Goal: Information Seeking & Learning: Learn about a topic

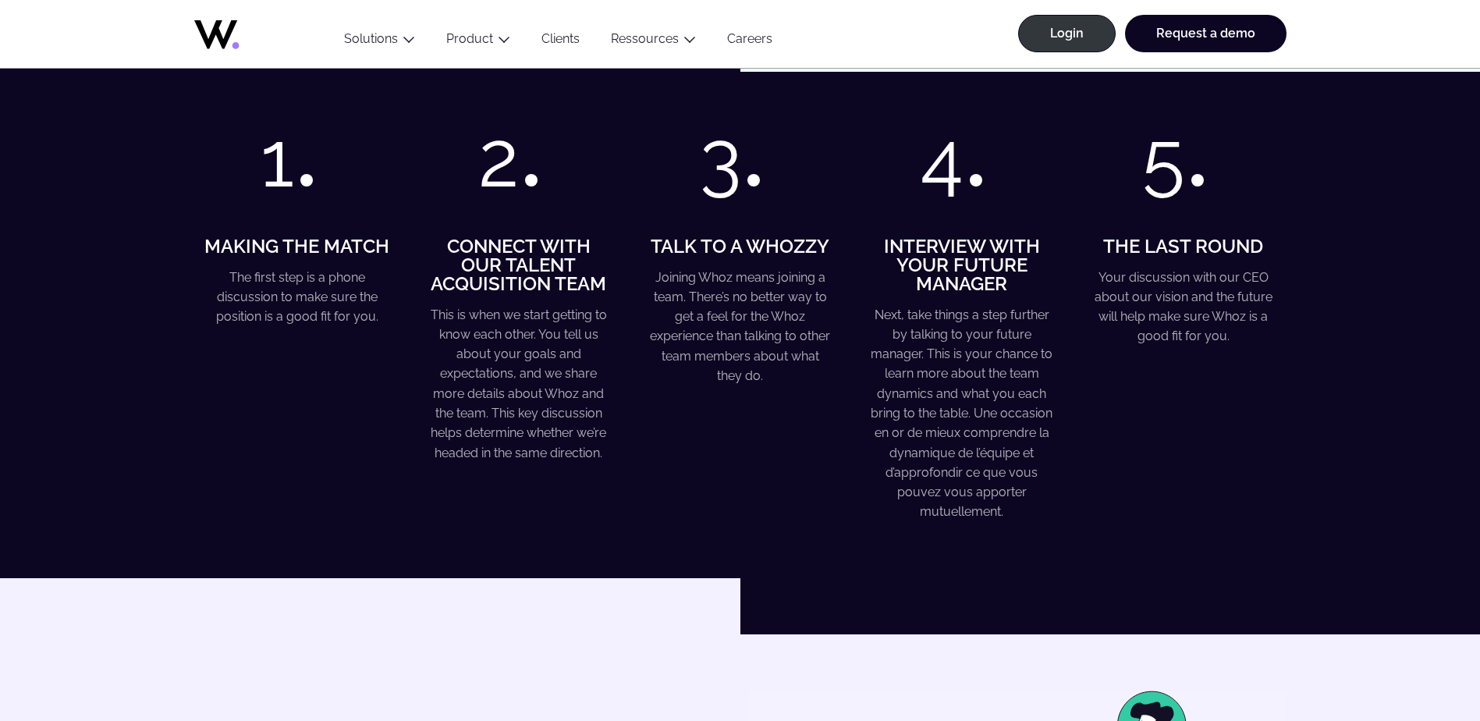
scroll to position [1716, 0]
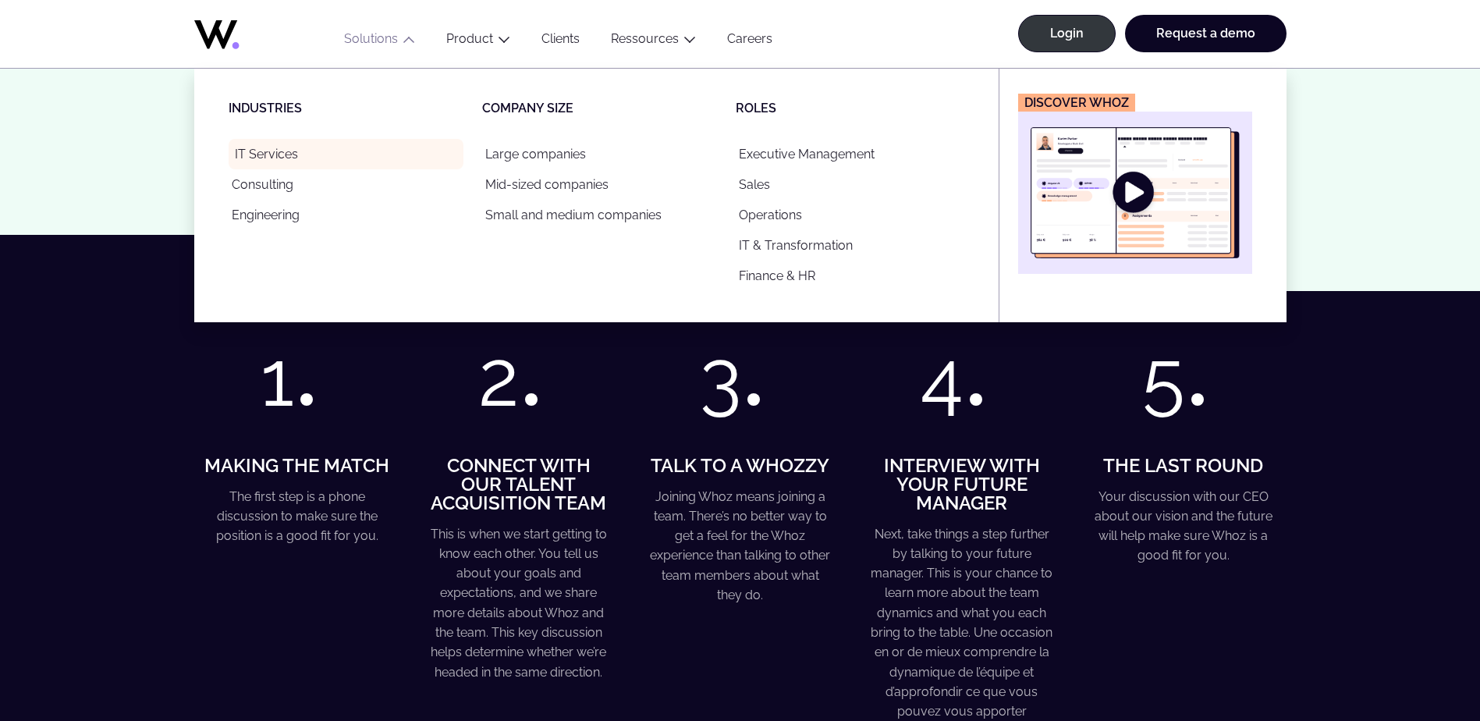
click at [271, 156] on link "IT Services" at bounding box center [346, 154] width 235 height 30
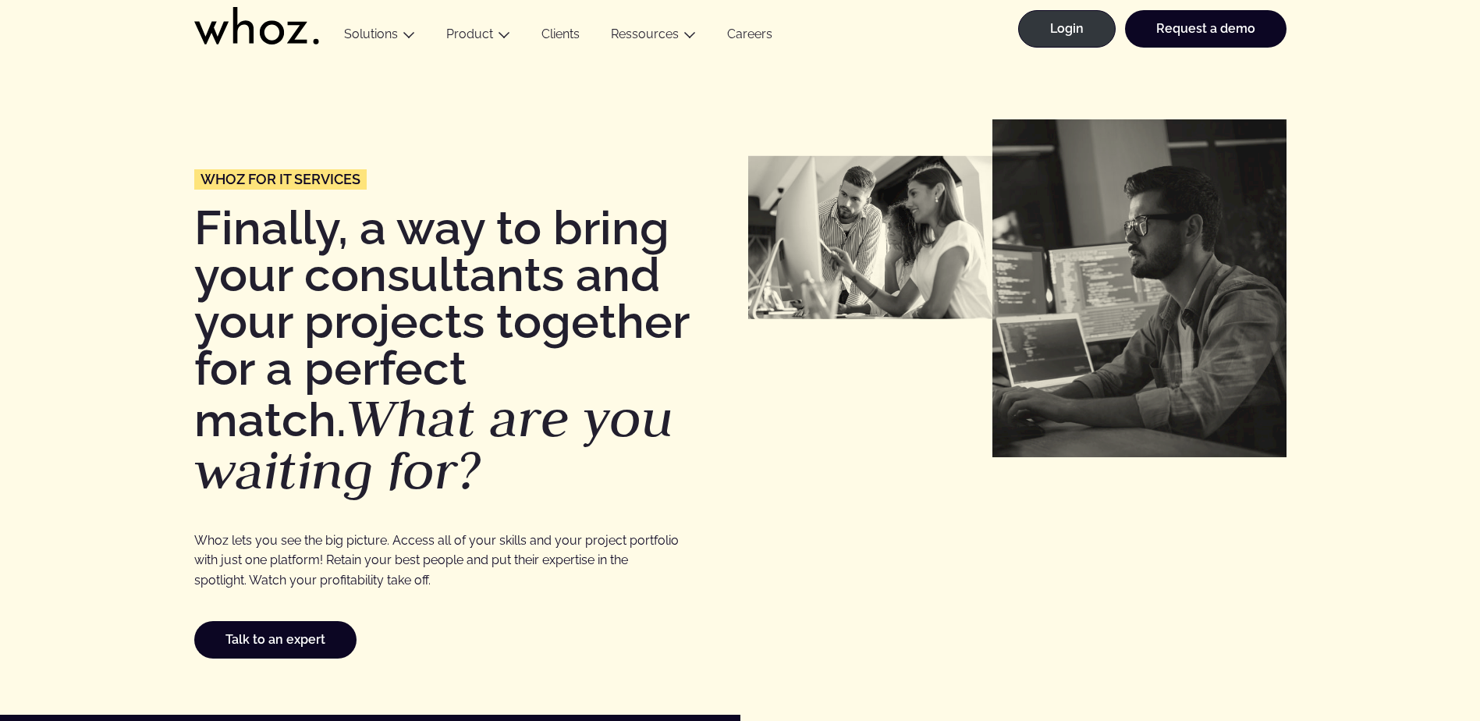
scroll to position [468, 0]
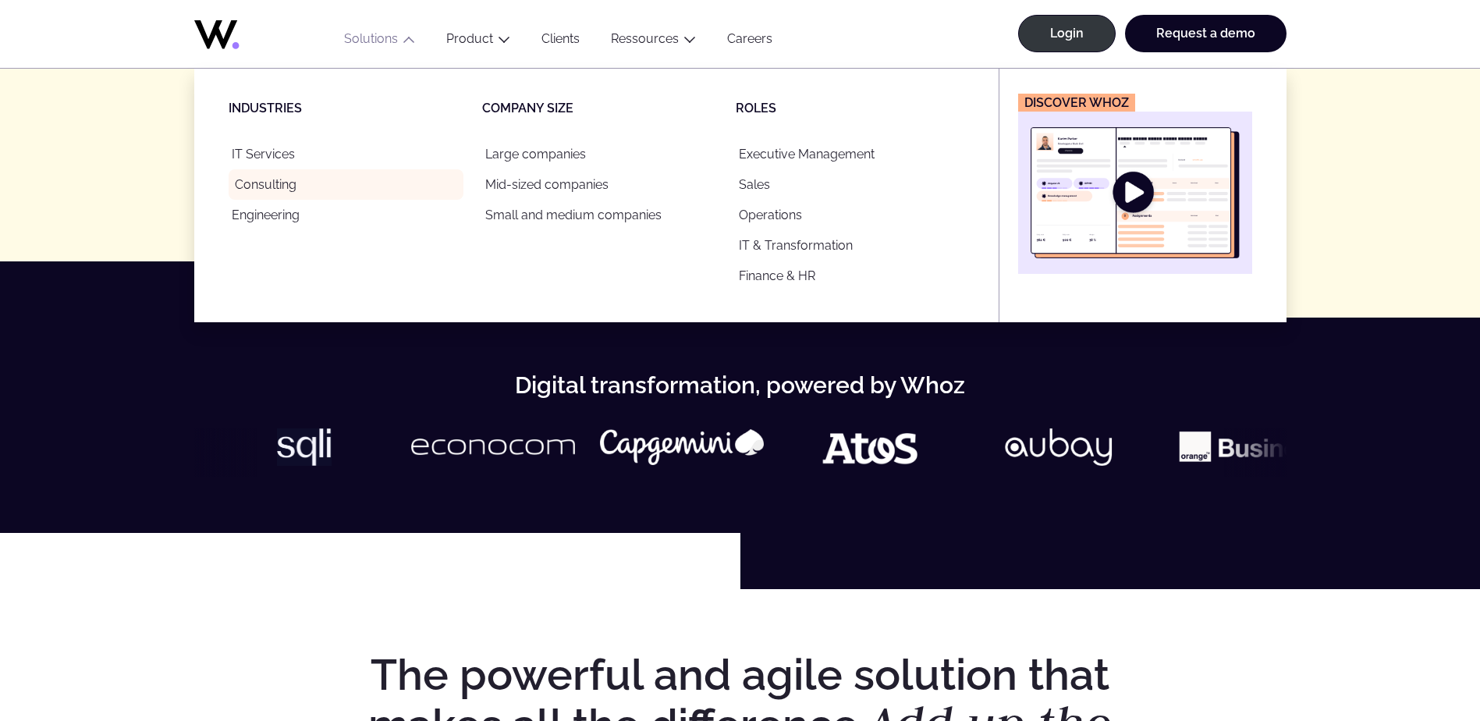
click at [261, 186] on link "Consulting" at bounding box center [346, 184] width 235 height 30
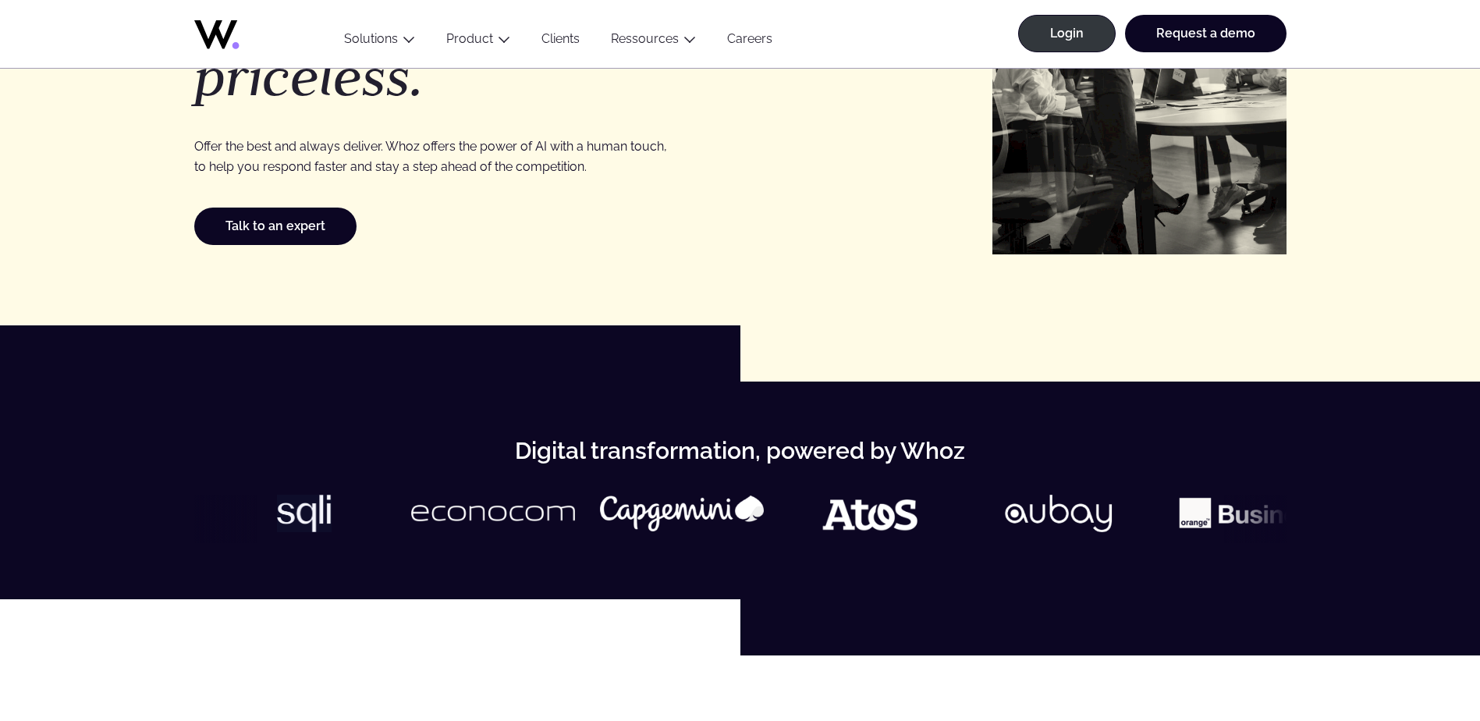
scroll to position [78, 0]
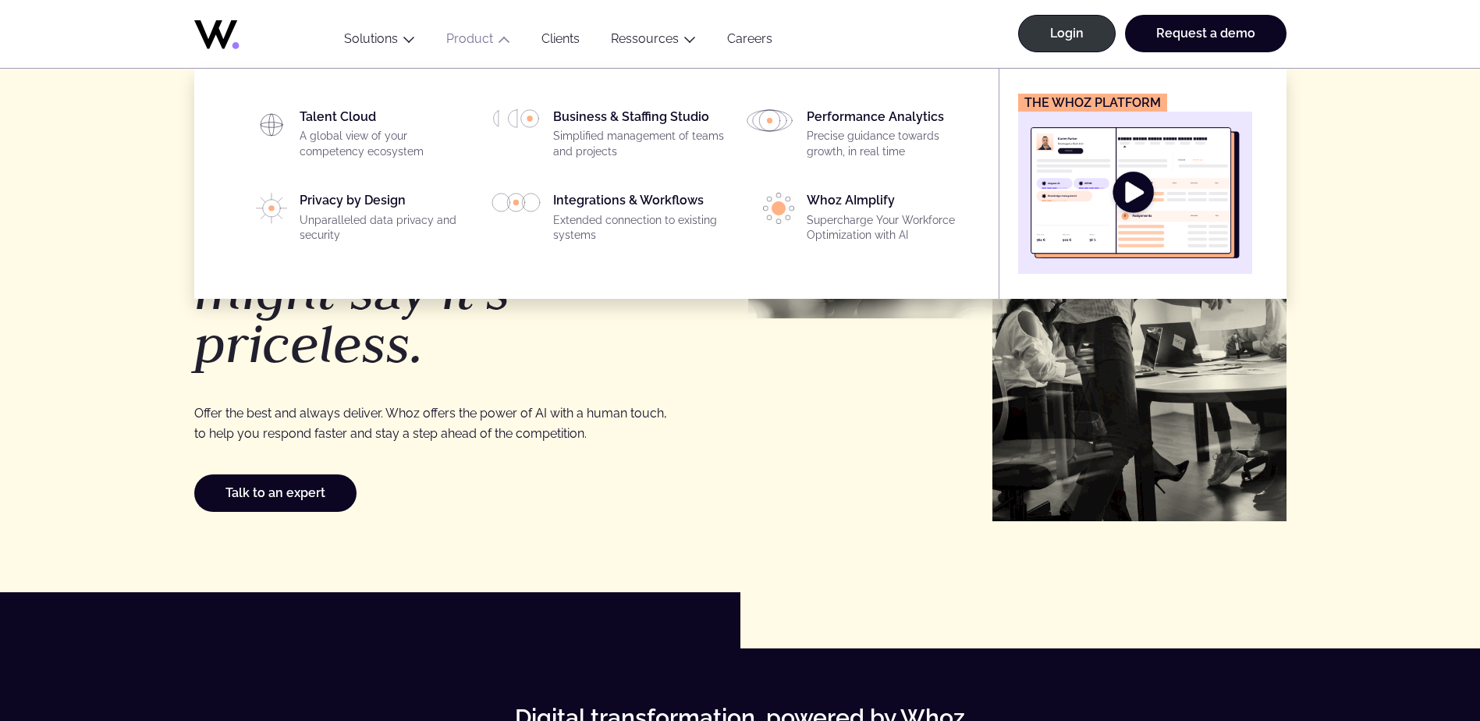
click at [491, 48] on button "Product" at bounding box center [478, 41] width 95 height 21
click at [481, 37] on link "Product" at bounding box center [469, 38] width 47 height 15
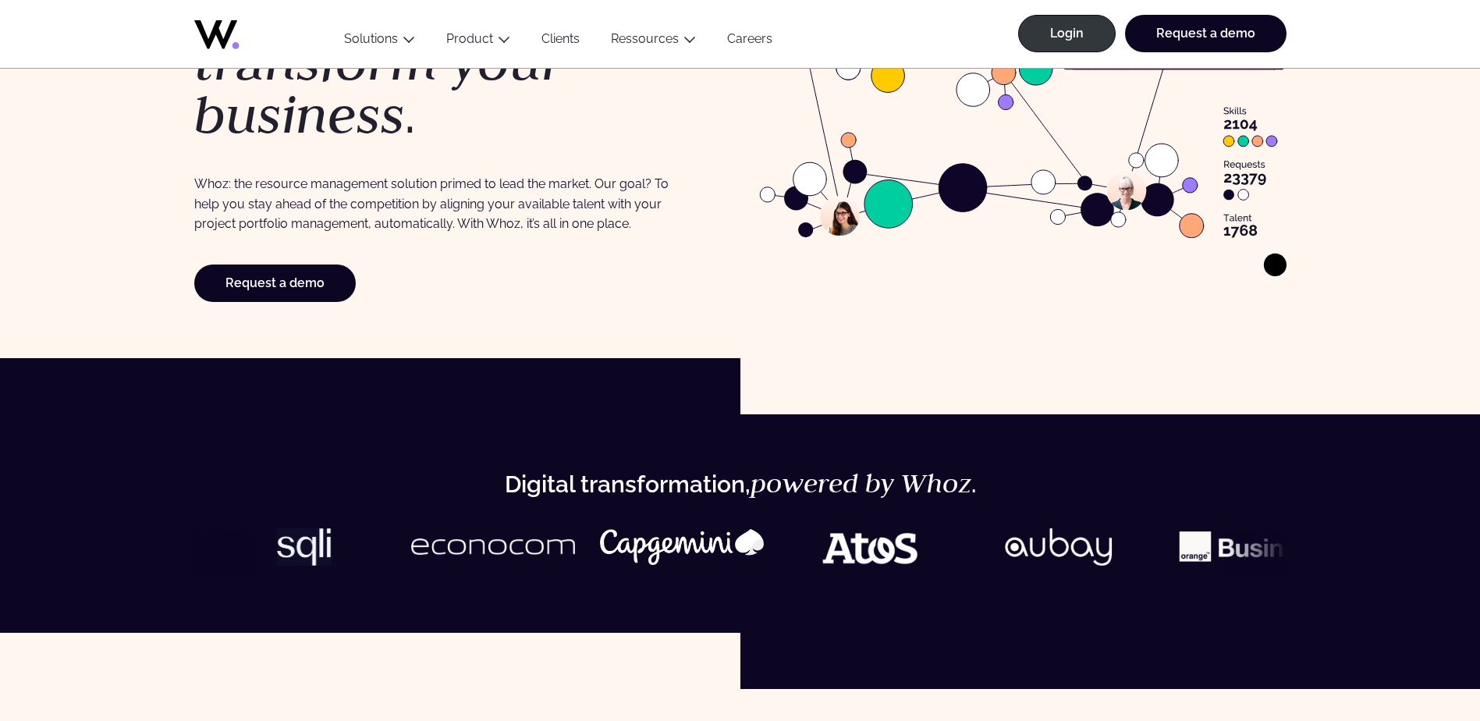
scroll to position [312, 0]
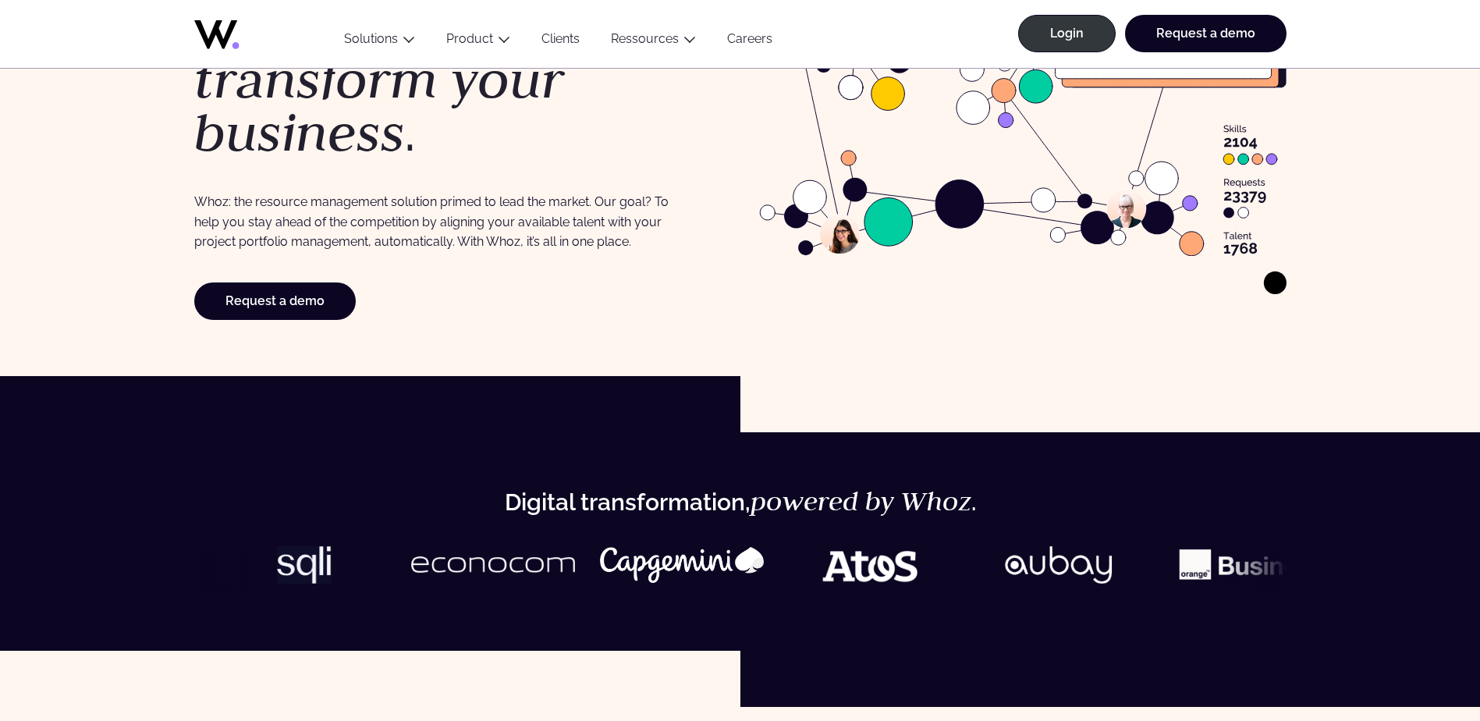
click at [566, 37] on link "Clients" at bounding box center [560, 41] width 69 height 21
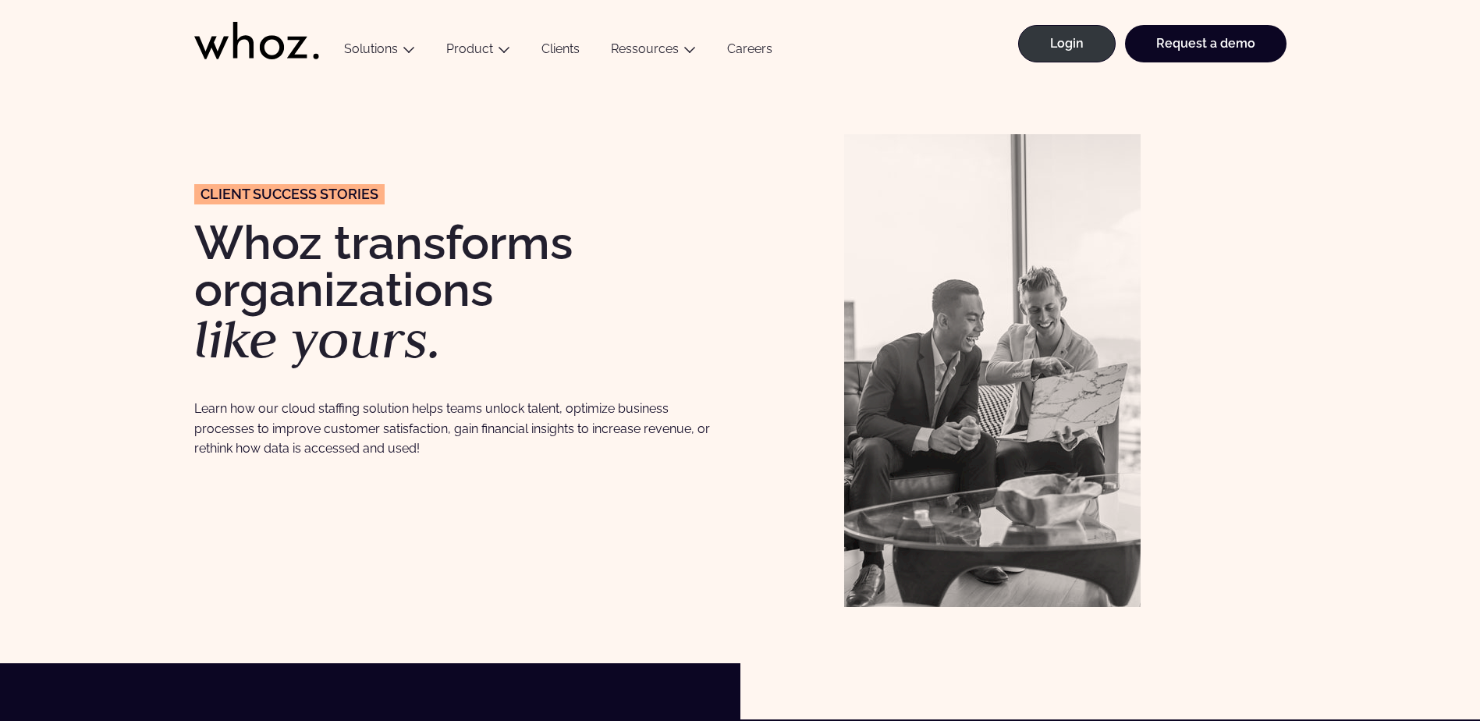
click at [732, 48] on link "Careers" at bounding box center [749, 51] width 76 height 21
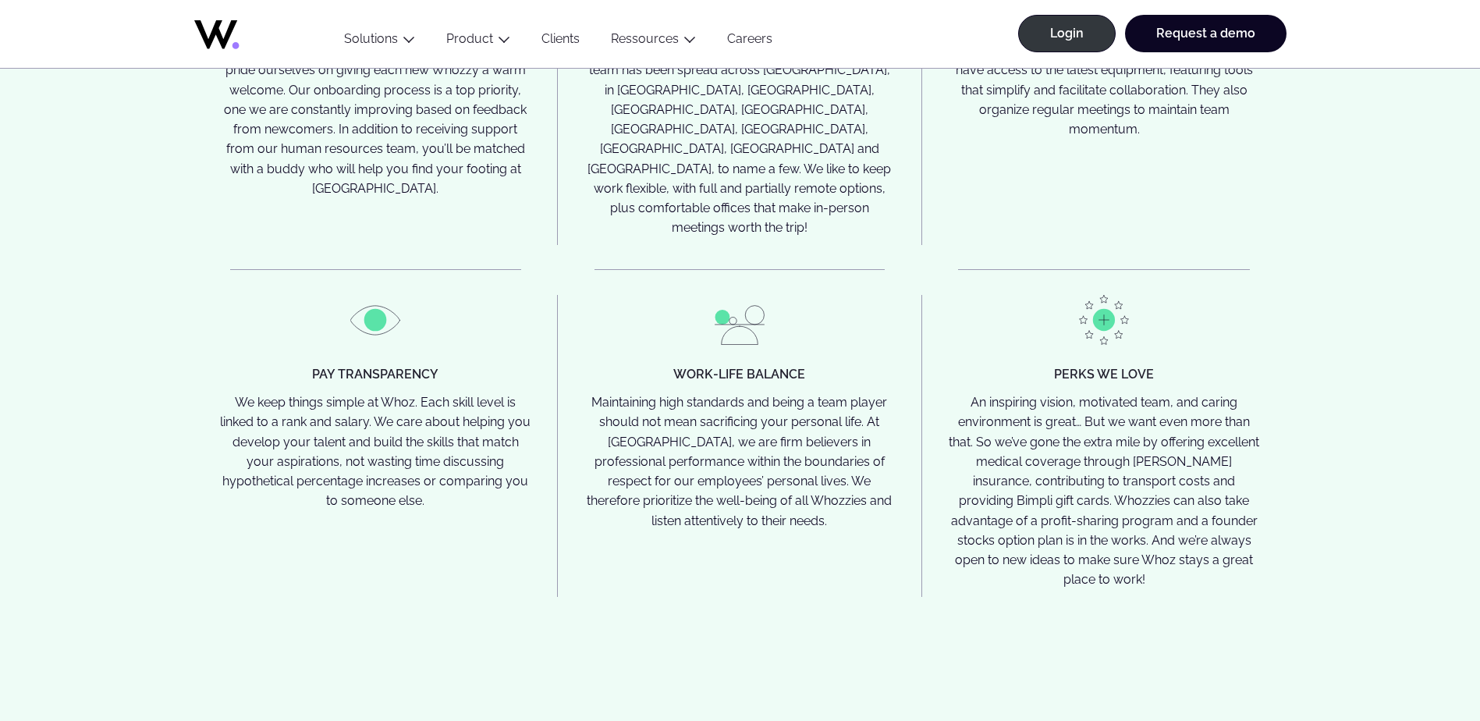
scroll to position [4134, 0]
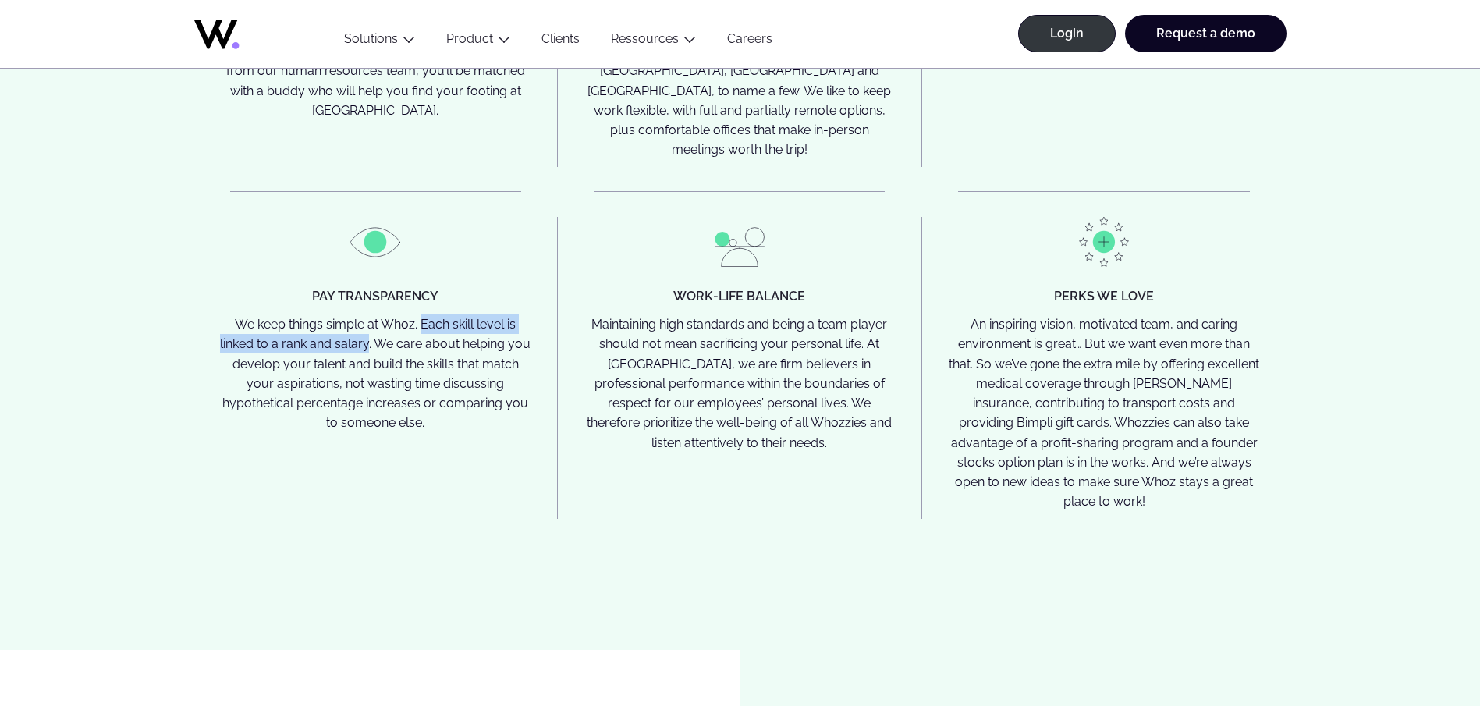
drag, startPoint x: 420, startPoint y: 264, endPoint x: 367, endPoint y: 288, distance: 58.0
click at [367, 314] on p "We keep things simple at Whoz. Each skill level is linked to a rank and salary.…" at bounding box center [376, 373] width 314 height 119
drag, startPoint x: 367, startPoint y: 288, endPoint x: 342, endPoint y: 285, distance: 25.8
click at [336, 314] on p "We keep things simple at Whoz. Each skill level is linked to a rank and salary.…" at bounding box center [376, 373] width 314 height 119
drag, startPoint x: 423, startPoint y: 267, endPoint x: 371, endPoint y: 288, distance: 55.6
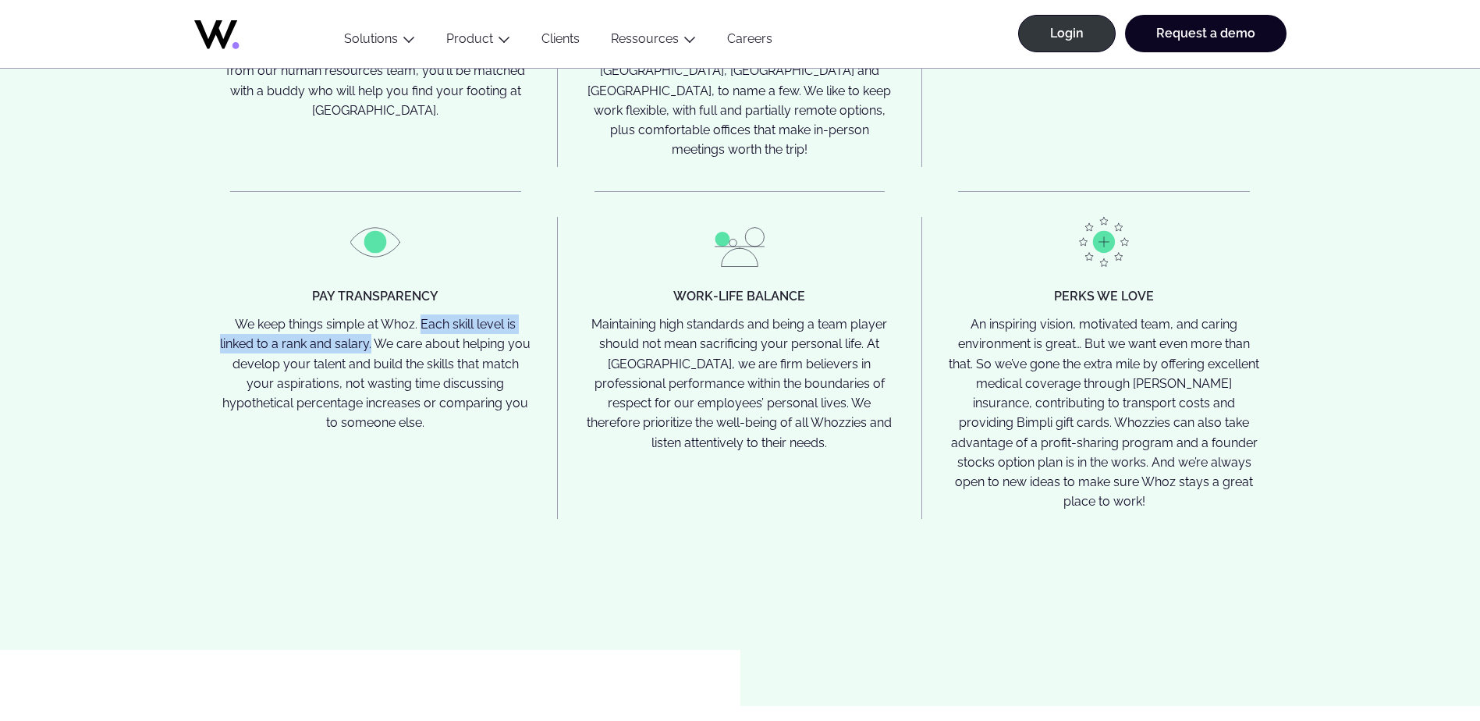
click at [371, 314] on p "We keep things simple at Whoz. Each skill level is linked to a rank and salary.…" at bounding box center [376, 373] width 314 height 119
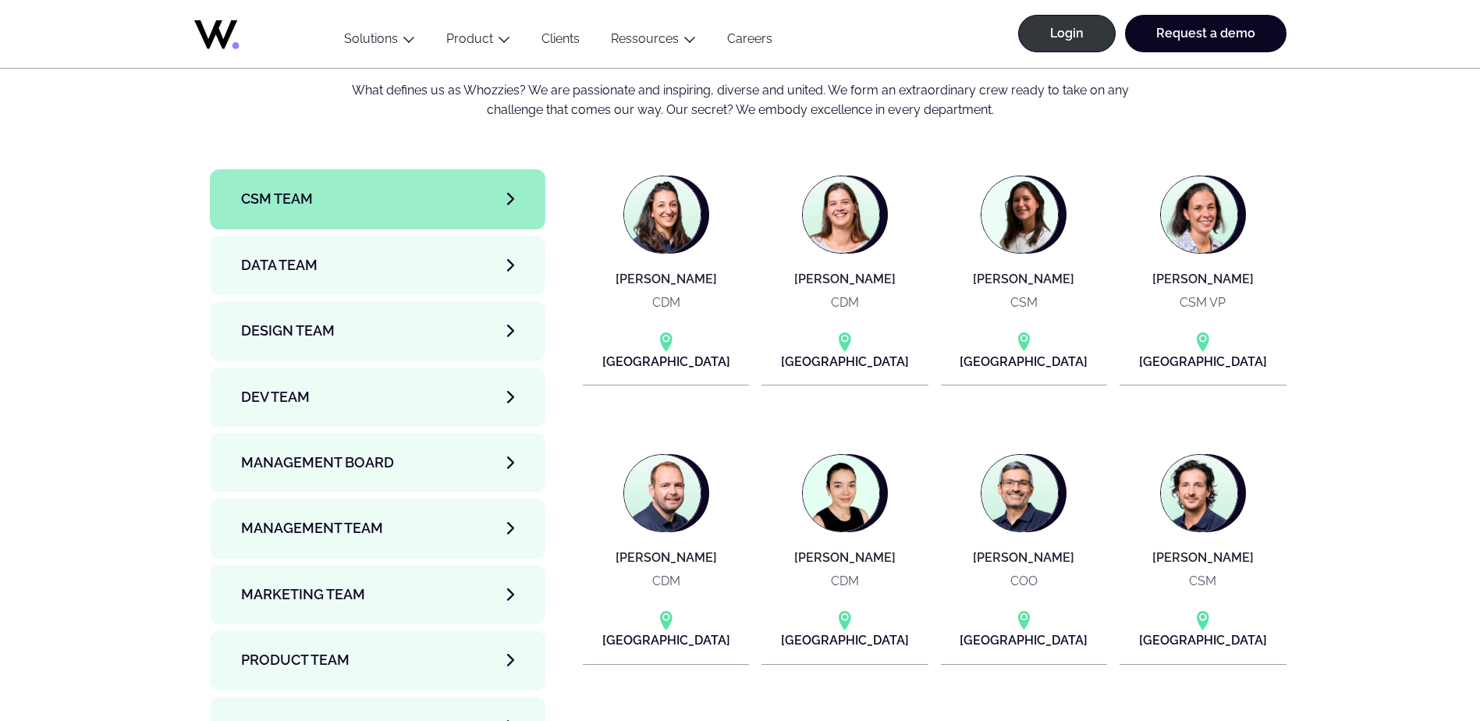
scroll to position [5226, 0]
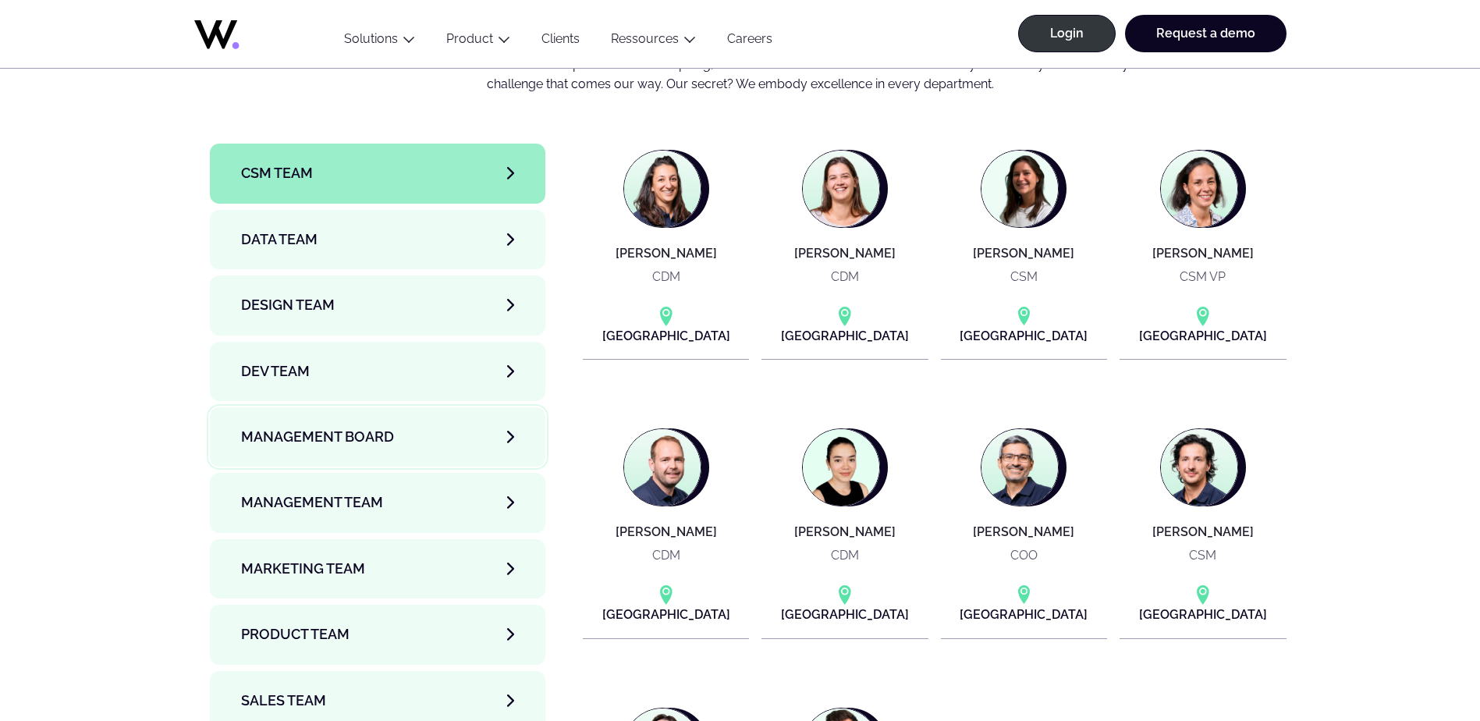
click at [345, 426] on span "Management Board" at bounding box center [317, 437] width 153 height 22
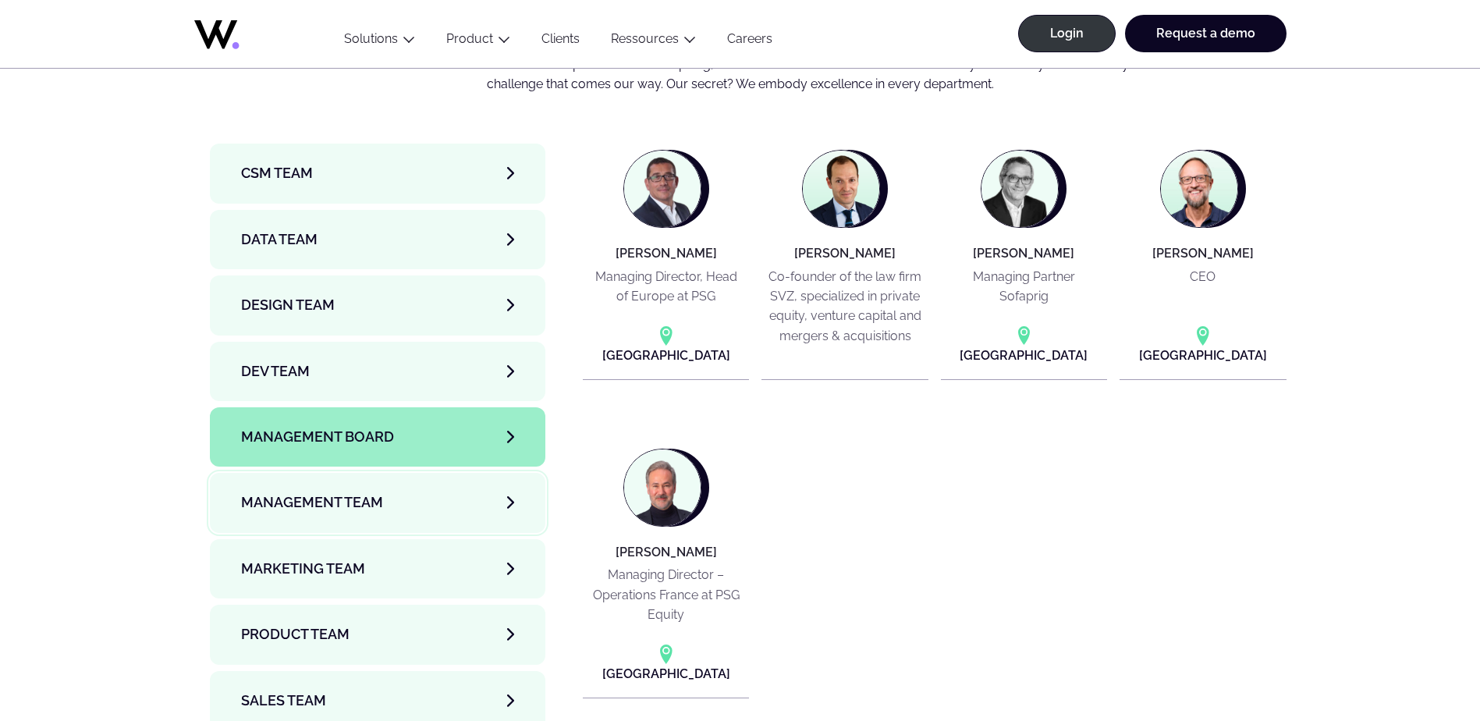
click at [329, 491] on span "Management Team" at bounding box center [312, 502] width 142 height 22
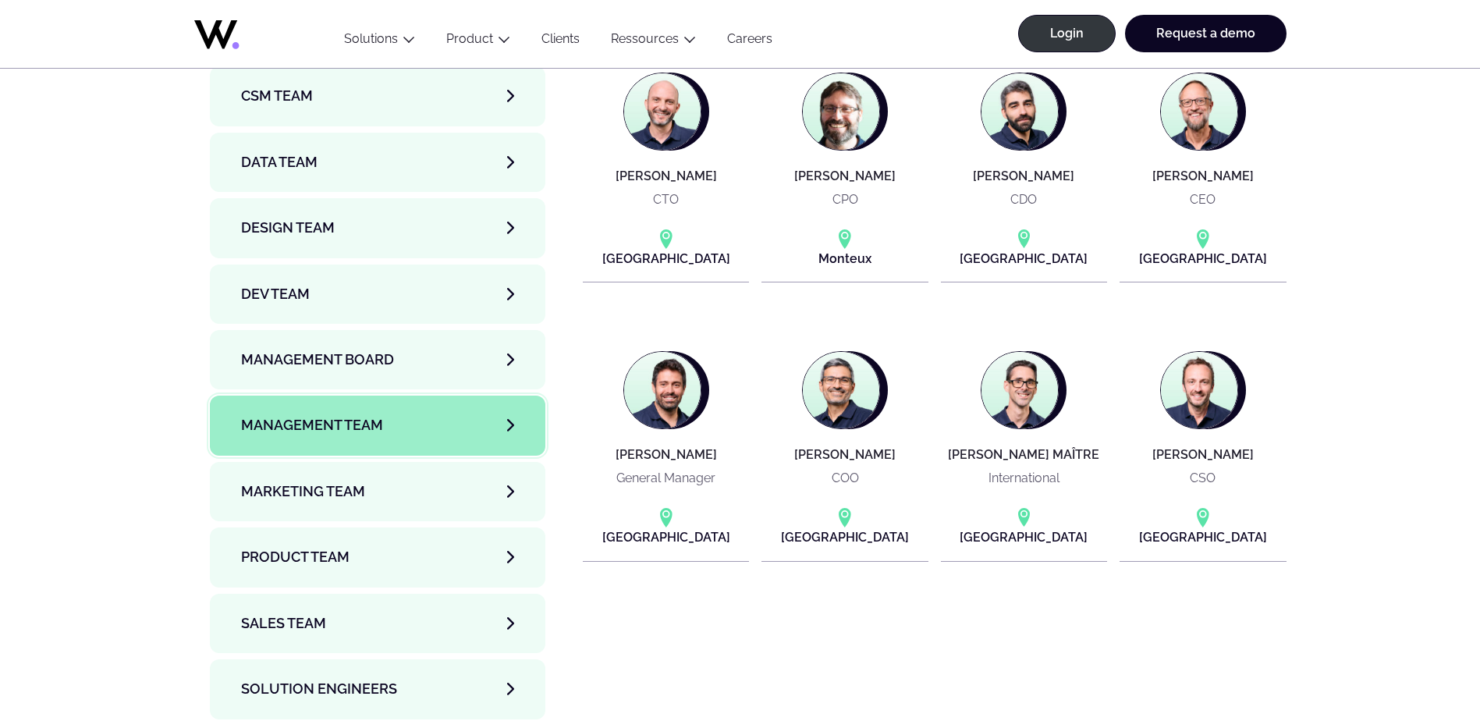
scroll to position [5304, 0]
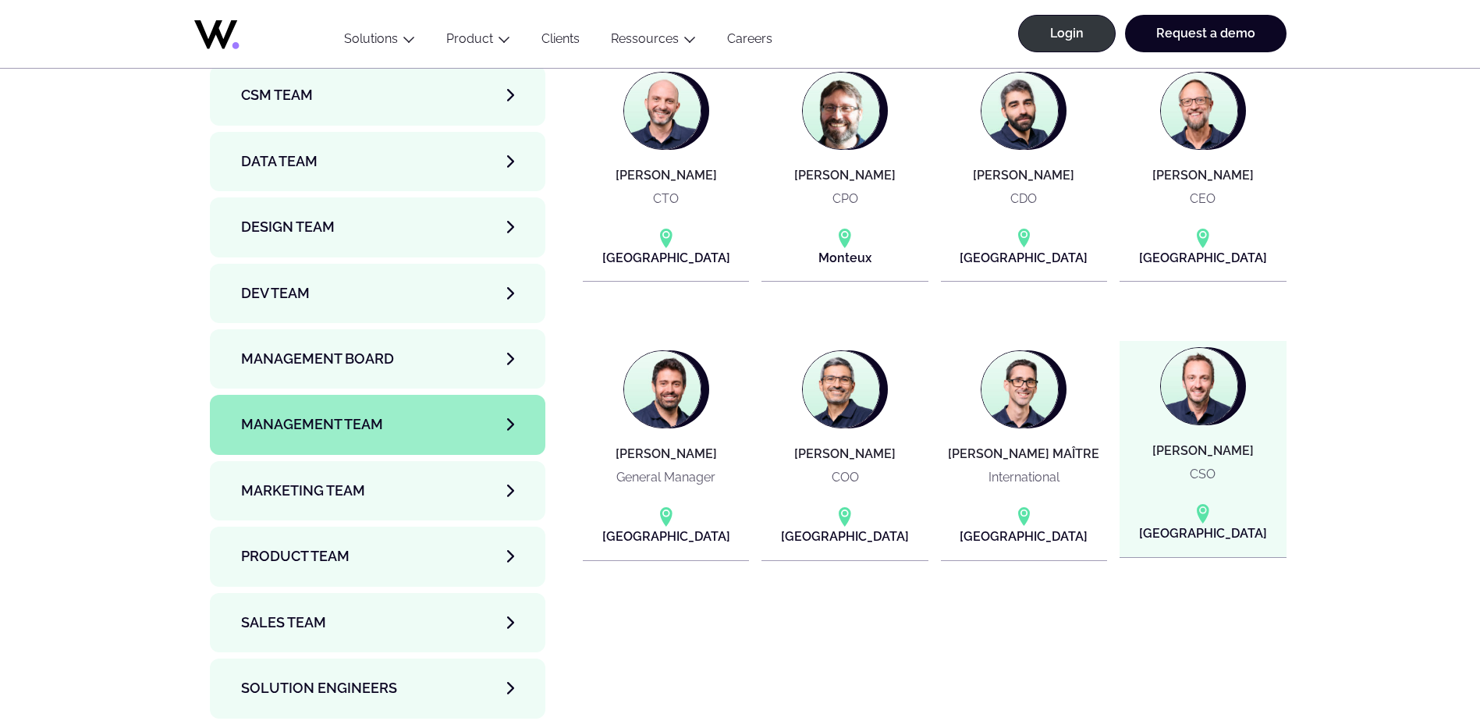
click at [1208, 444] on h4 "[PERSON_NAME]" at bounding box center [1202, 451] width 101 height 14
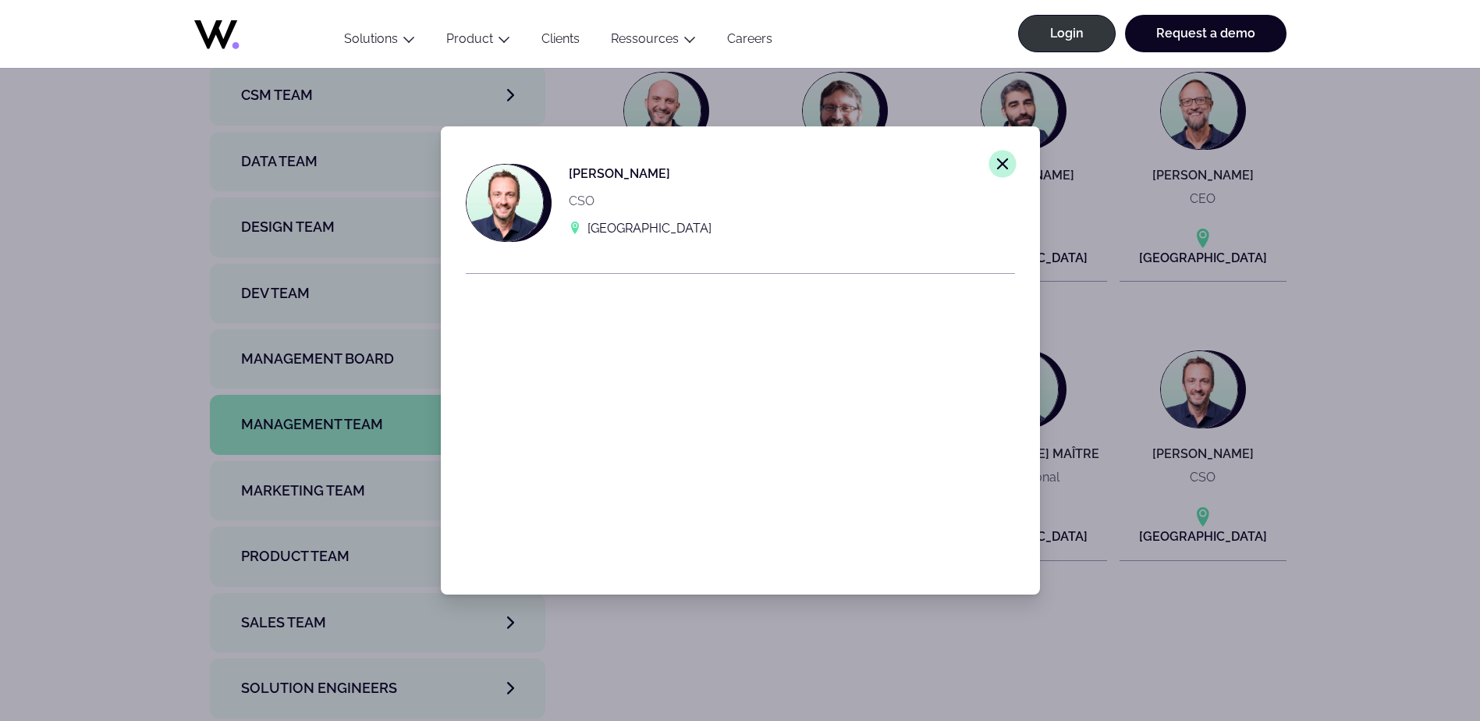
click at [997, 165] on line at bounding box center [1001, 163] width 9 height 9
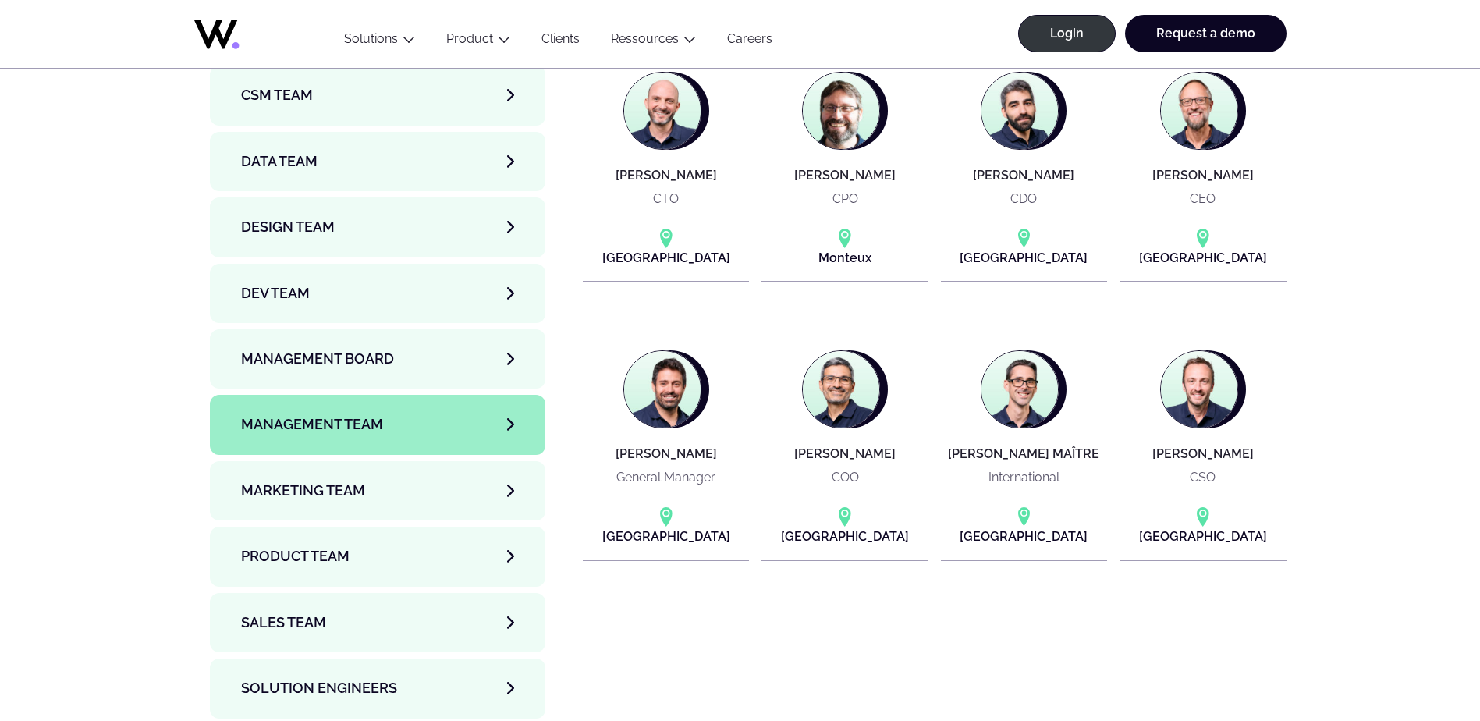
scroll to position [5226, 0]
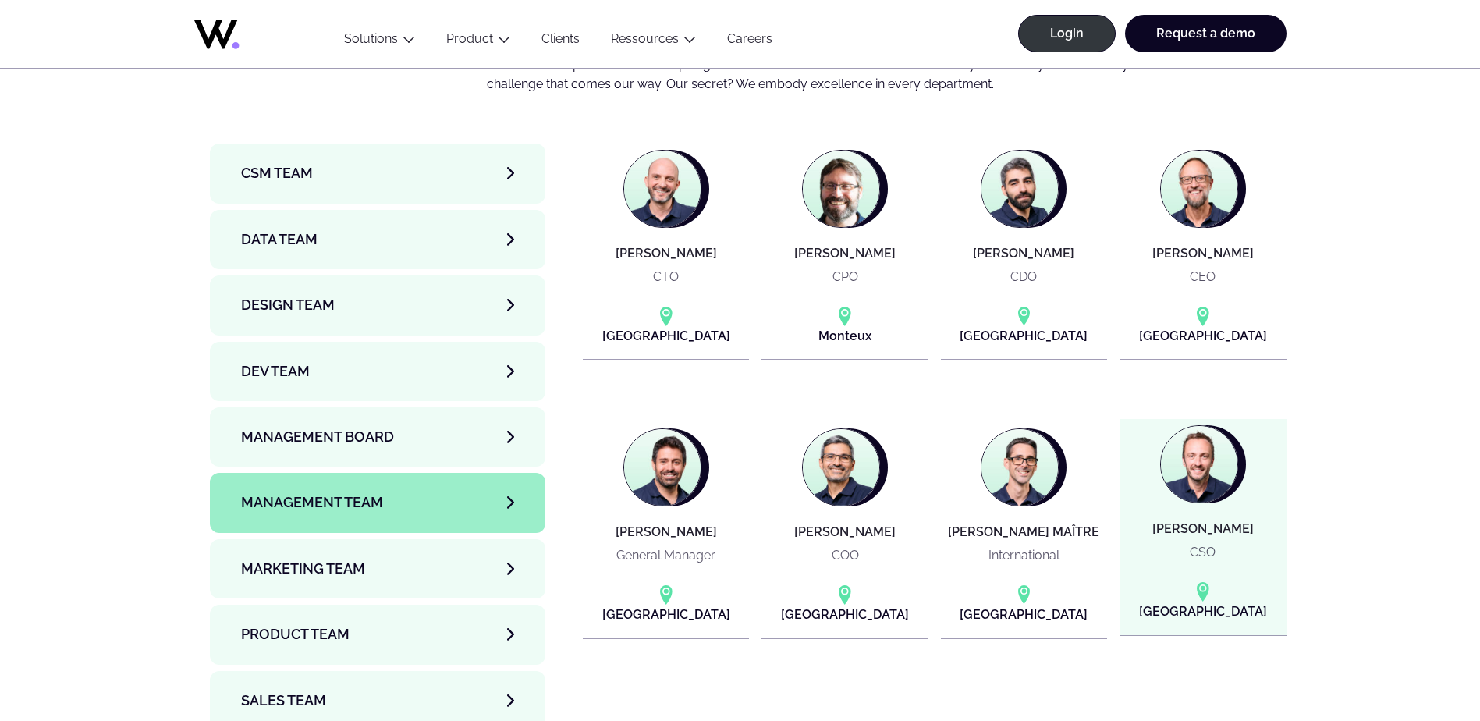
click at [1220, 522] on h4 "[PERSON_NAME]" at bounding box center [1202, 529] width 101 height 14
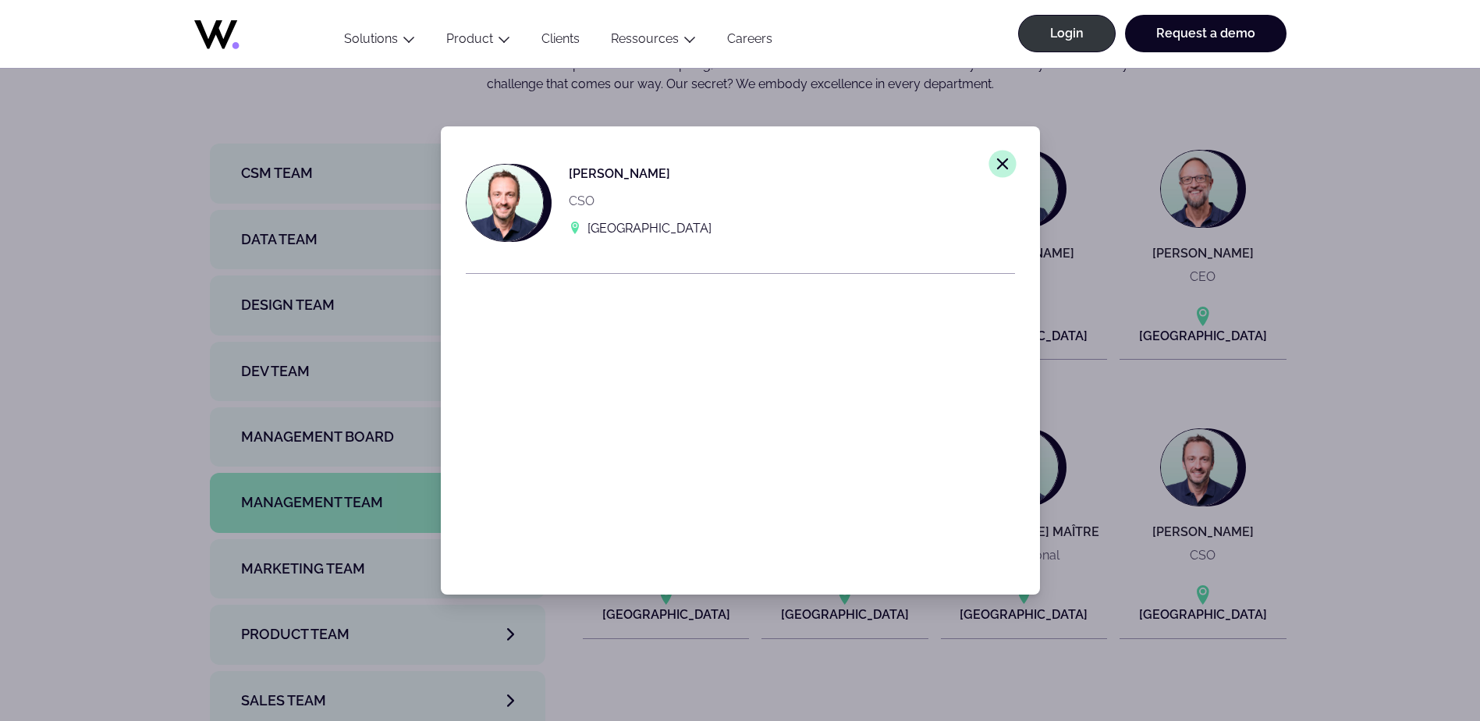
click at [988, 171] on button "Close modal window." at bounding box center [1001, 163] width 27 height 27
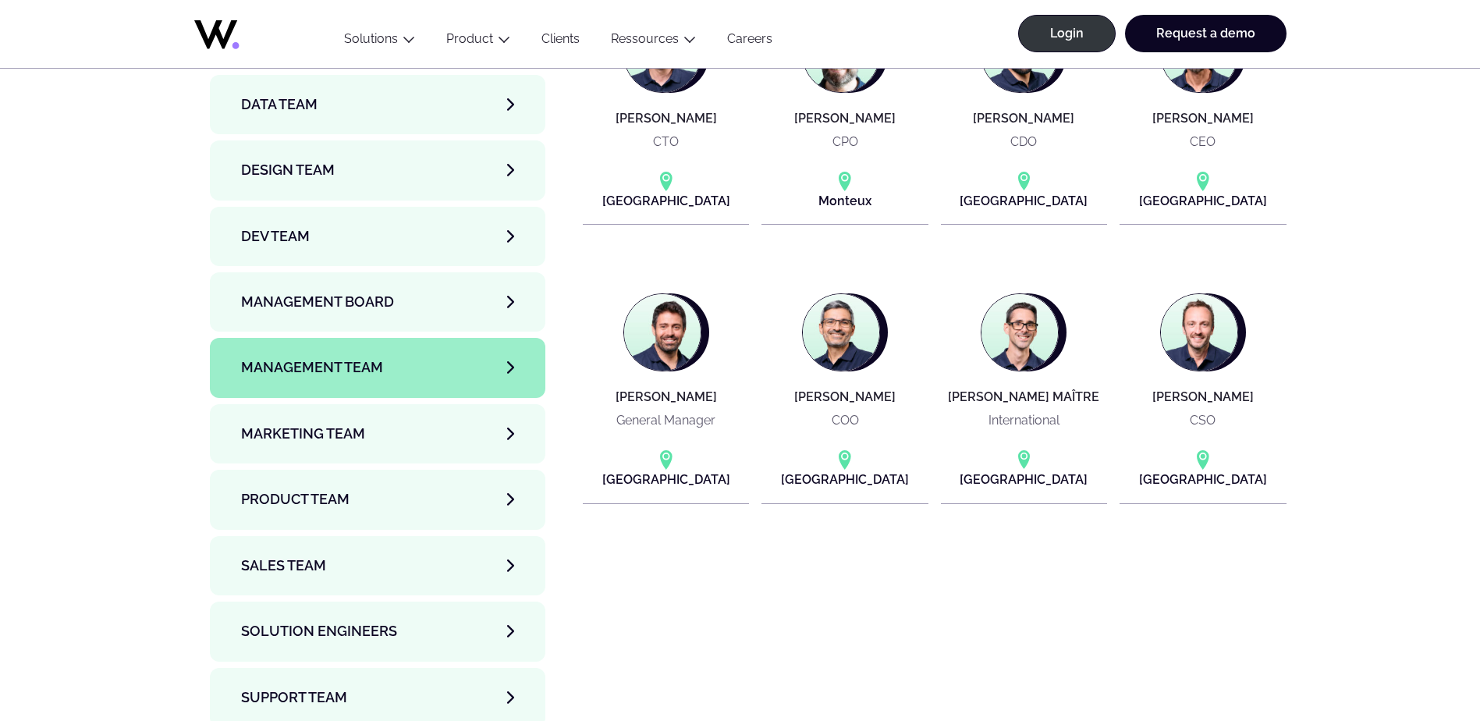
scroll to position [5382, 0]
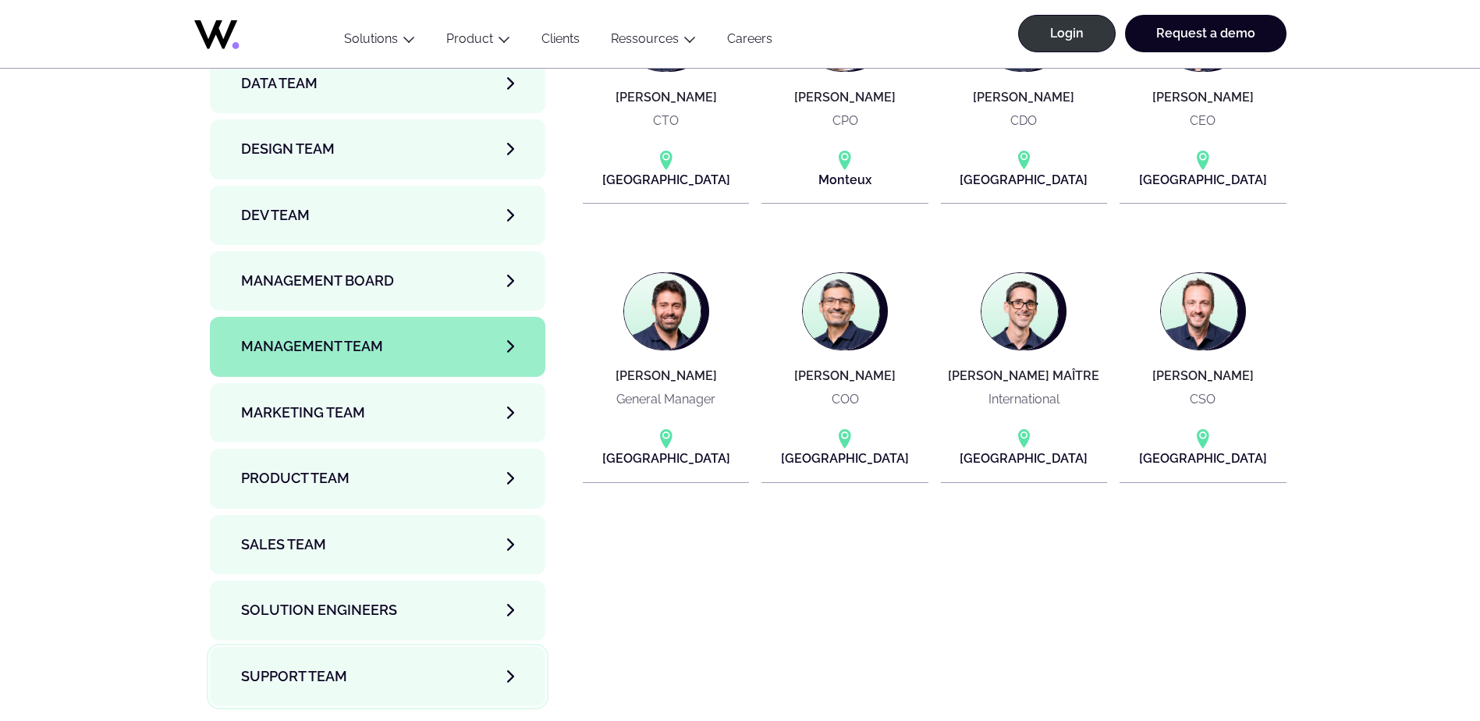
click at [350, 647] on link "Support team" at bounding box center [378, 676] width 336 height 59
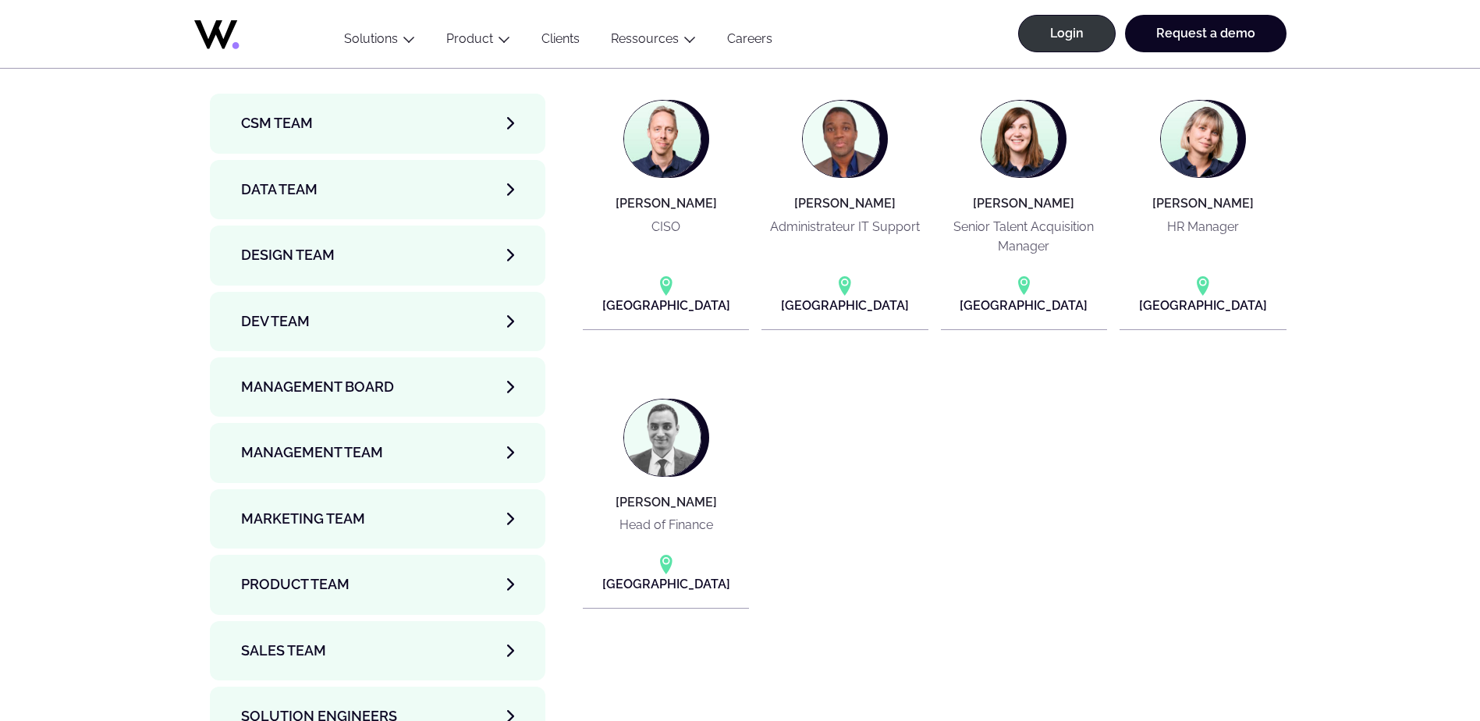
scroll to position [5460, 0]
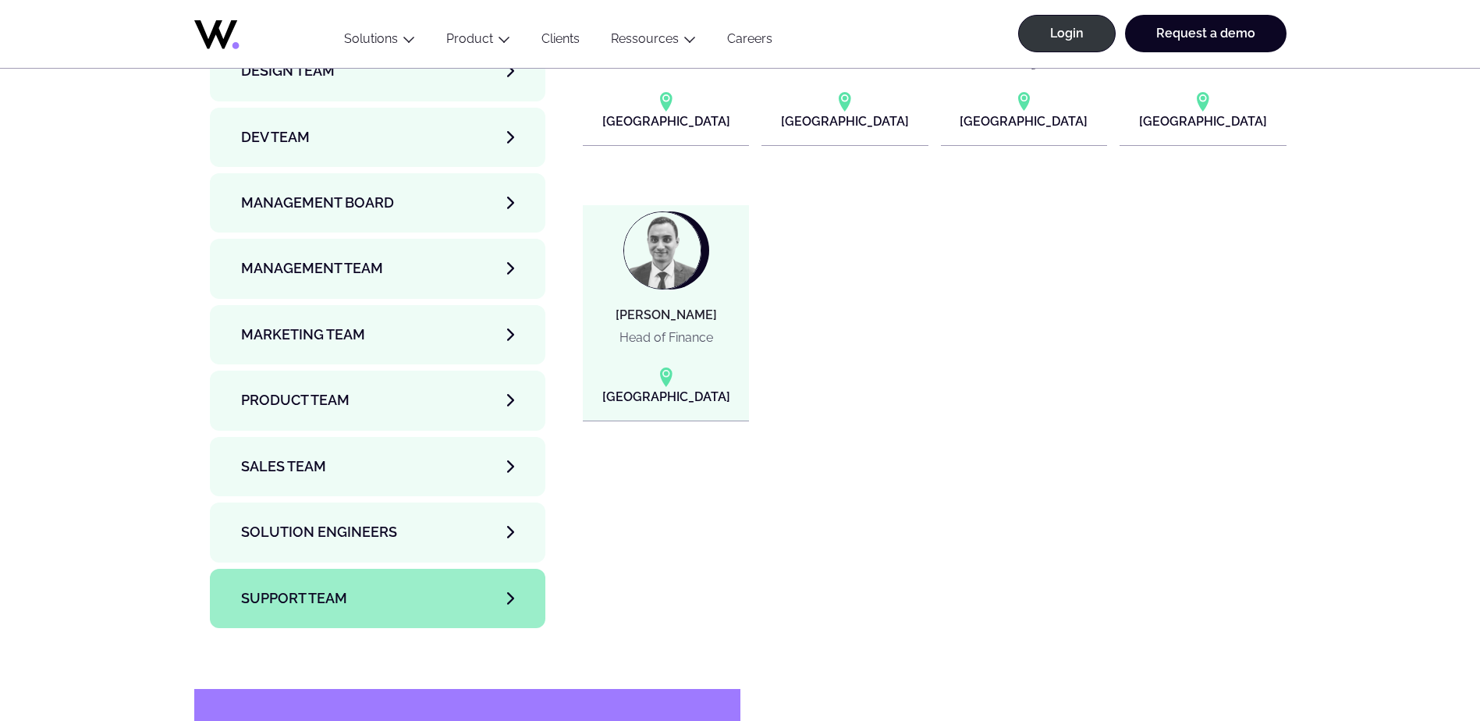
click at [669, 308] on h4 "[PERSON_NAME]" at bounding box center [665, 315] width 101 height 14
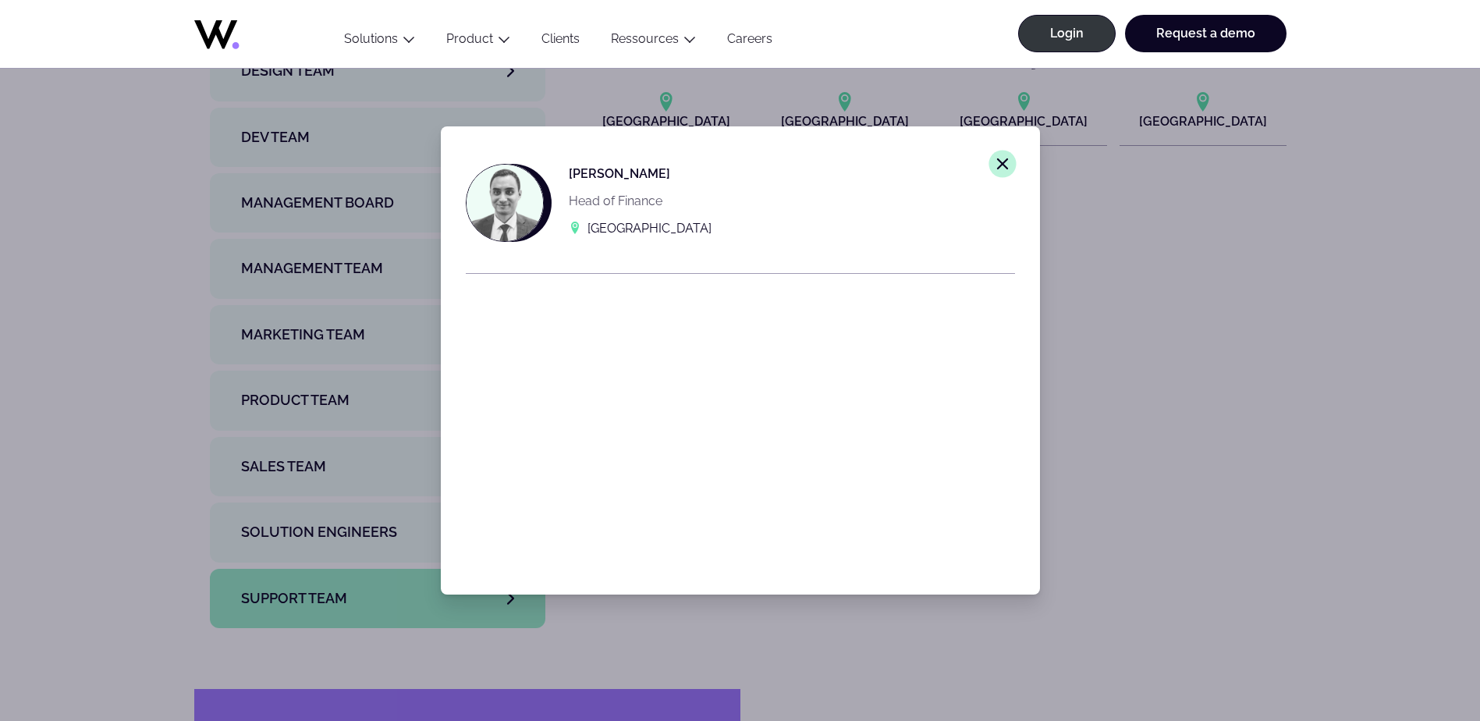
click at [995, 165] on icon "Close modal window." at bounding box center [1002, 164] width 14 height 14
